Goal: Task Accomplishment & Management: Use online tool/utility

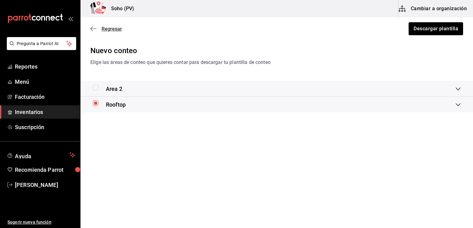
click at [92, 28] on icon "button" at bounding box center [91, 29] width 2 height 5
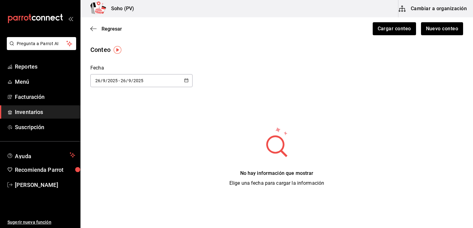
drag, startPoint x: 36, startPoint y: 111, endPoint x: 39, endPoint y: 112, distance: 3.3
click at [36, 111] on span "Inventarios" at bounding box center [45, 112] width 60 height 8
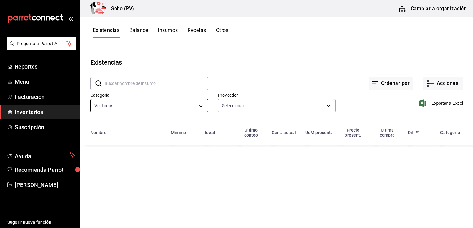
type input "5d4a7e27-007a-4b02-bba7-b8104d3b96b3,3d4514a6-55ad-4ea7-a61f-16055b5070b0,31904…"
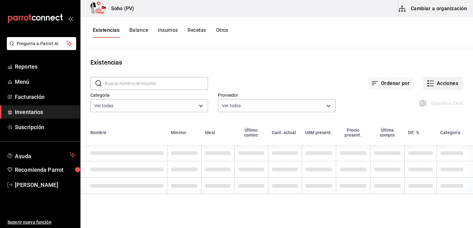
click at [433, 81] on button "Acciones" at bounding box center [443, 83] width 40 height 13
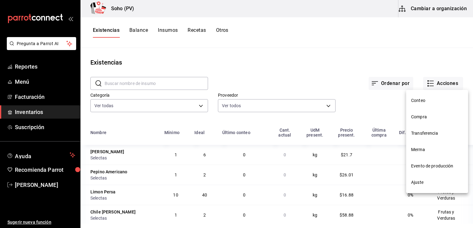
click at [421, 100] on span "Conteo" at bounding box center [437, 100] width 52 height 6
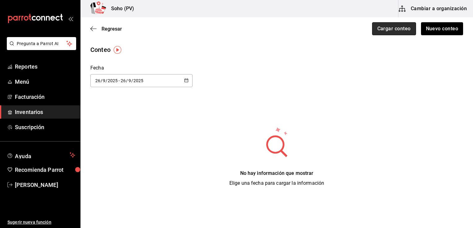
click at [388, 28] on button "Cargar conteo" at bounding box center [394, 28] width 44 height 13
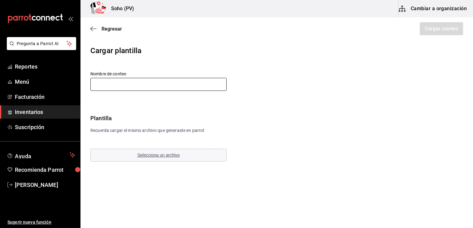
click at [94, 84] on input "text" at bounding box center [158, 84] width 136 height 13
click at [100, 82] on input "text" at bounding box center [158, 84] width 136 height 13
click at [175, 57] on div "Cargar plantilla Nombre de conteo Plantilla Recuerda cargar el mismo archivo qu…" at bounding box center [276, 104] width 392 height 118
click at [97, 82] on input "text" at bounding box center [158, 84] width 136 height 13
type input "c"
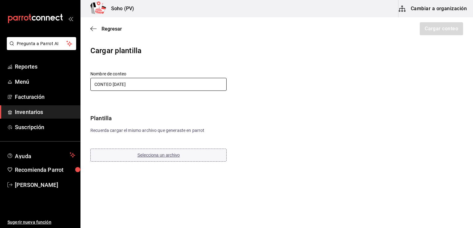
type input "CONTEO [DATE]"
click at [160, 155] on span "Selecciona un archivo" at bounding box center [158, 155] width 42 height 5
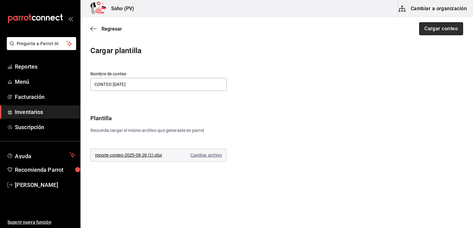
click at [437, 28] on button "Cargar conteo" at bounding box center [441, 28] width 44 height 13
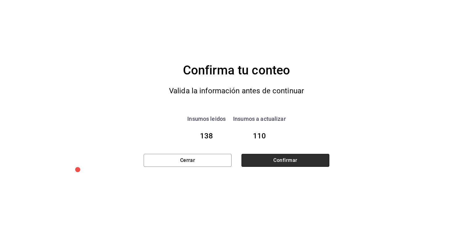
click at [280, 162] on button "Confirmar" at bounding box center [285, 160] width 88 height 13
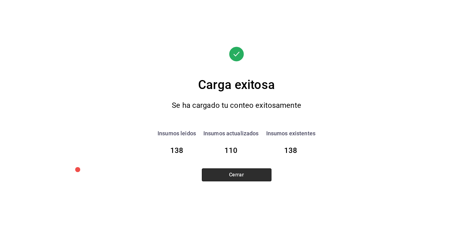
click at [241, 175] on button "Cerrar" at bounding box center [237, 175] width 70 height 13
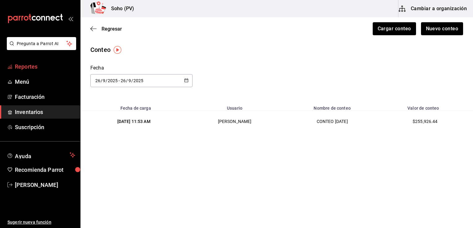
click at [23, 68] on span "Reportes" at bounding box center [45, 67] width 60 height 8
